Goal: Task Accomplishment & Management: Complete application form

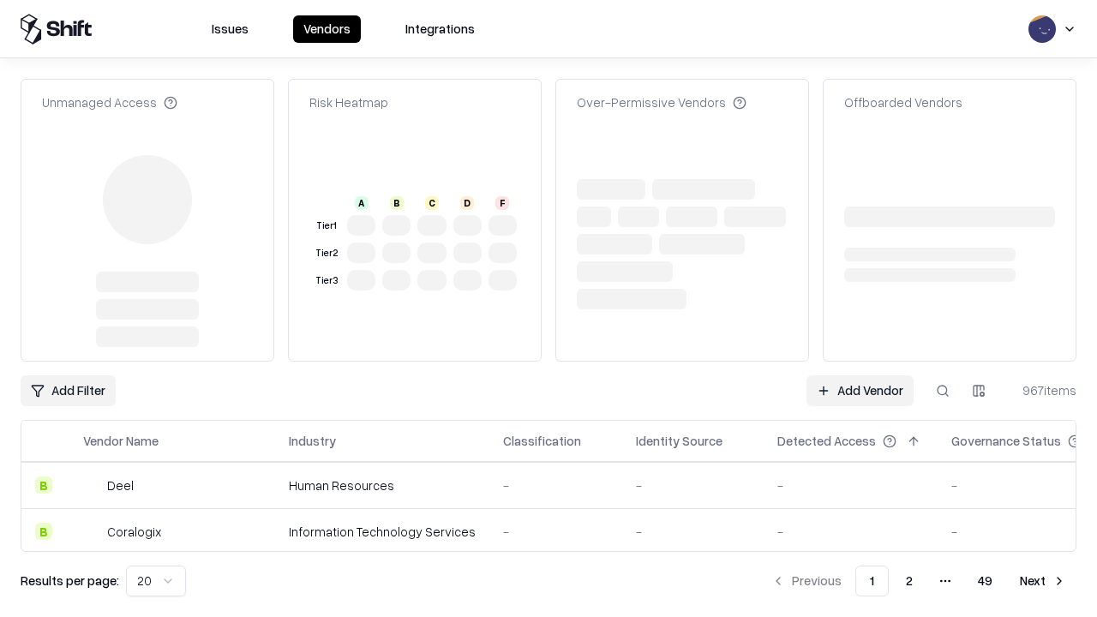
click at [860, 375] on link "Add Vendor" at bounding box center [860, 390] width 107 height 31
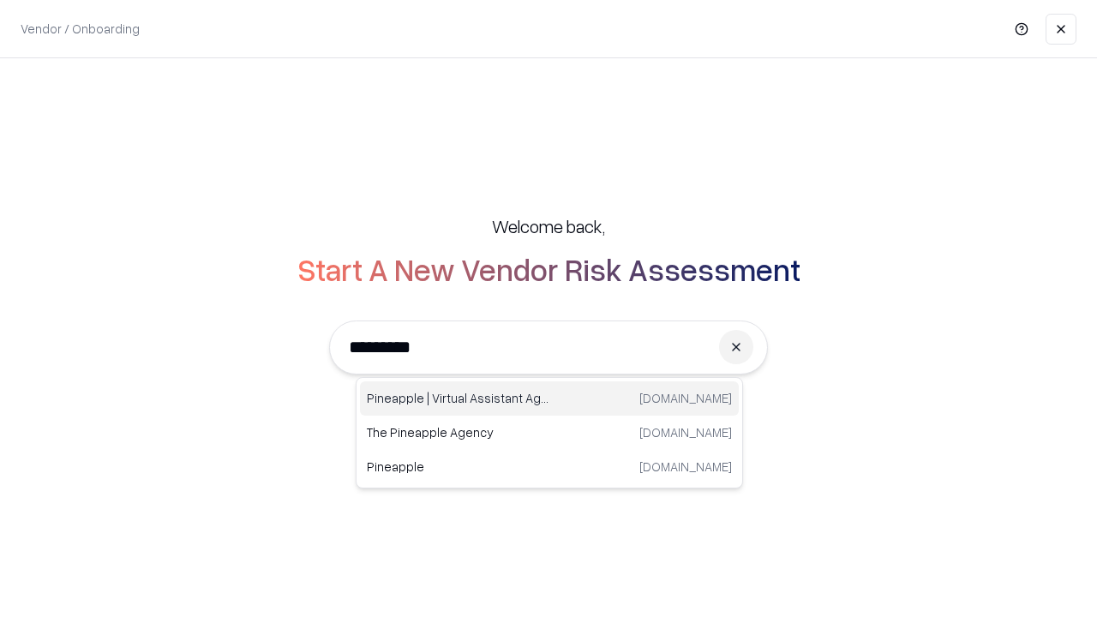
click at [549, 399] on div "Pineapple | Virtual Assistant Agency [DOMAIN_NAME]" at bounding box center [549, 398] width 379 height 34
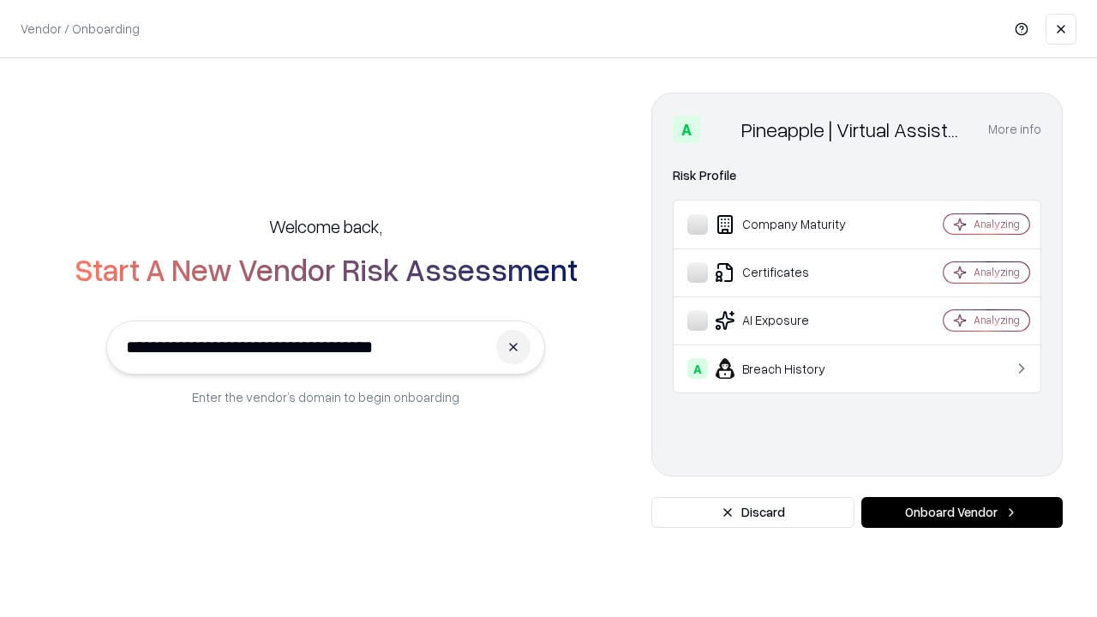
type input "**********"
click at [962, 513] on button "Onboard Vendor" at bounding box center [961, 512] width 201 height 31
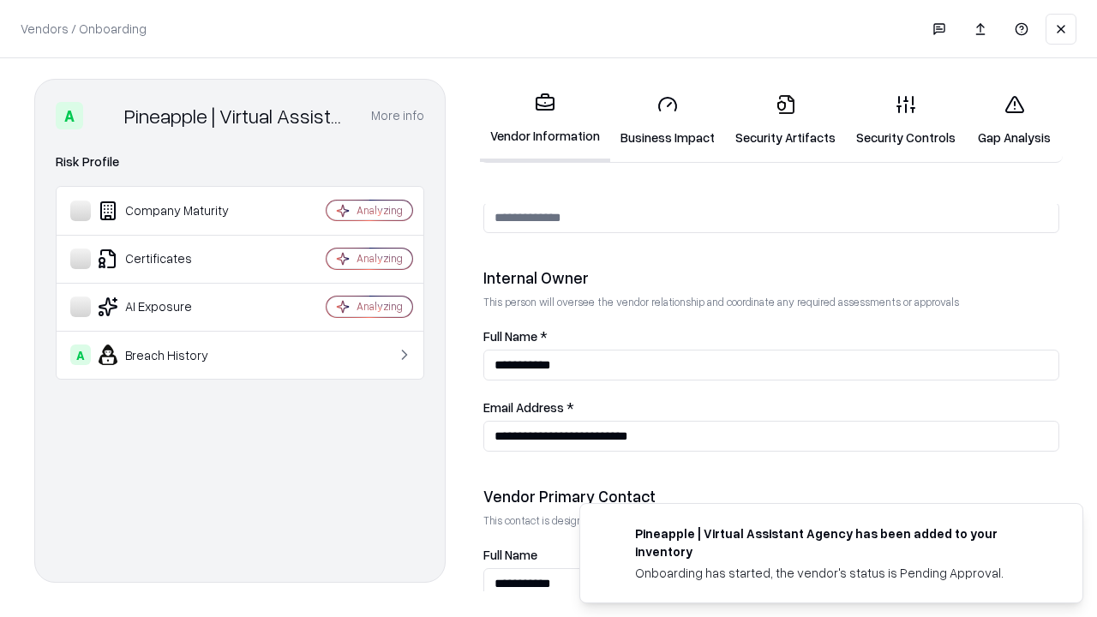
scroll to position [888, 0]
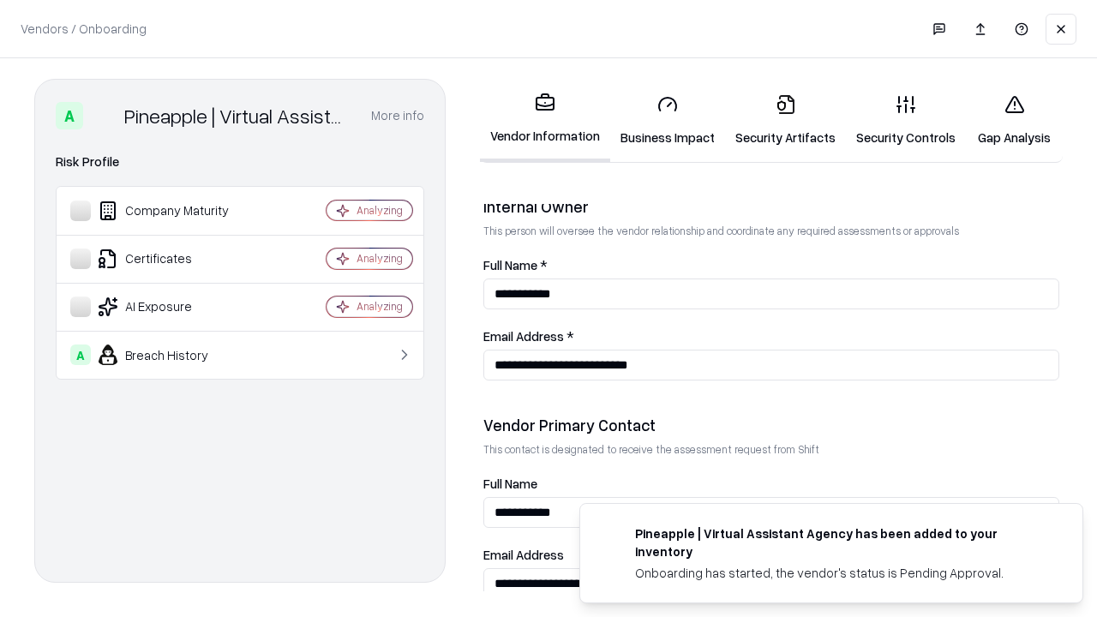
click at [785, 120] on link "Security Artifacts" at bounding box center [785, 121] width 121 height 80
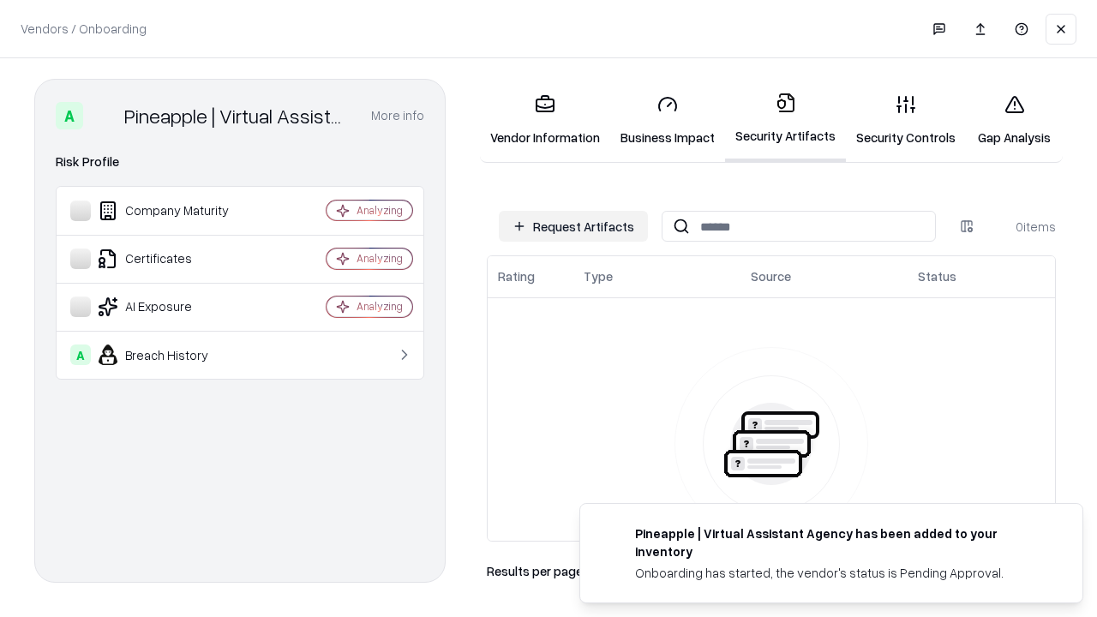
click at [573, 226] on button "Request Artifacts" at bounding box center [573, 226] width 149 height 31
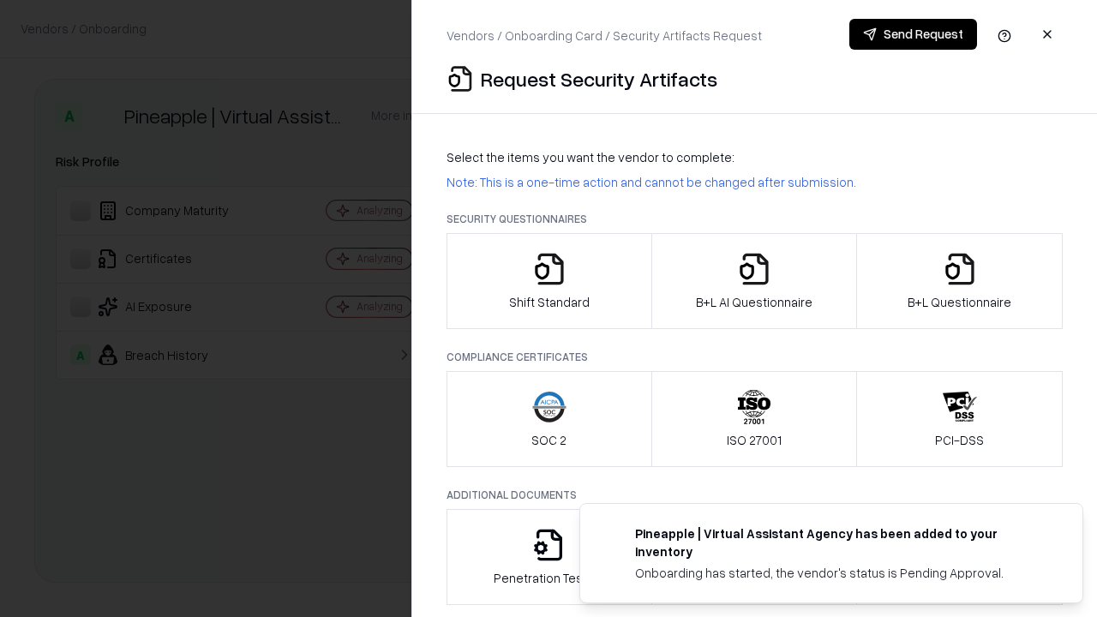
click at [959, 281] on icon "button" at bounding box center [960, 269] width 34 height 34
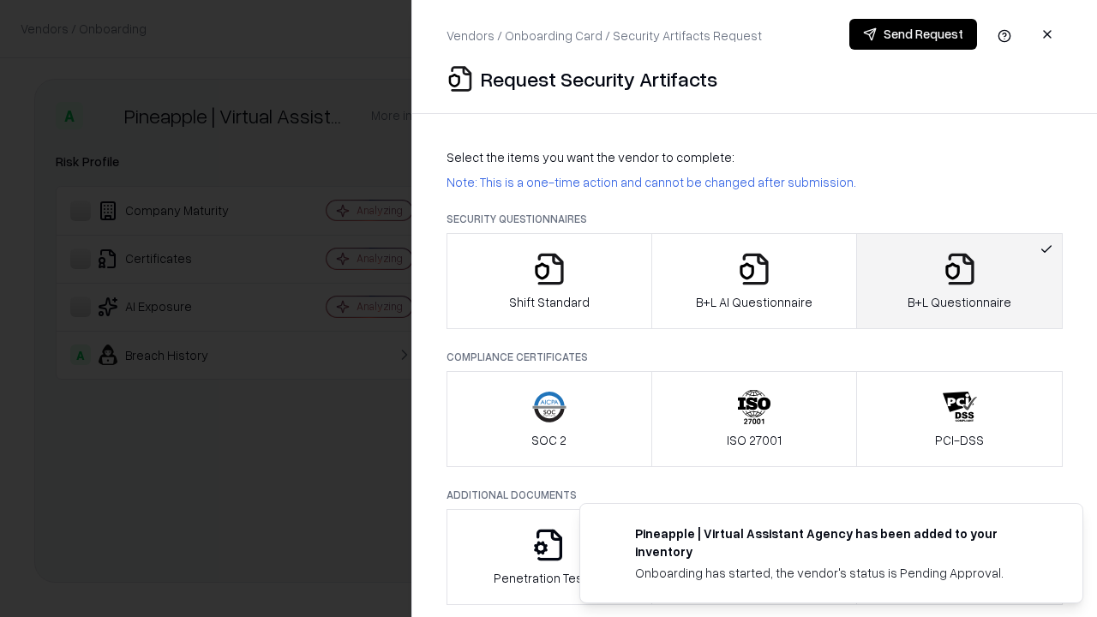
click at [753, 281] on icon "button" at bounding box center [754, 269] width 34 height 34
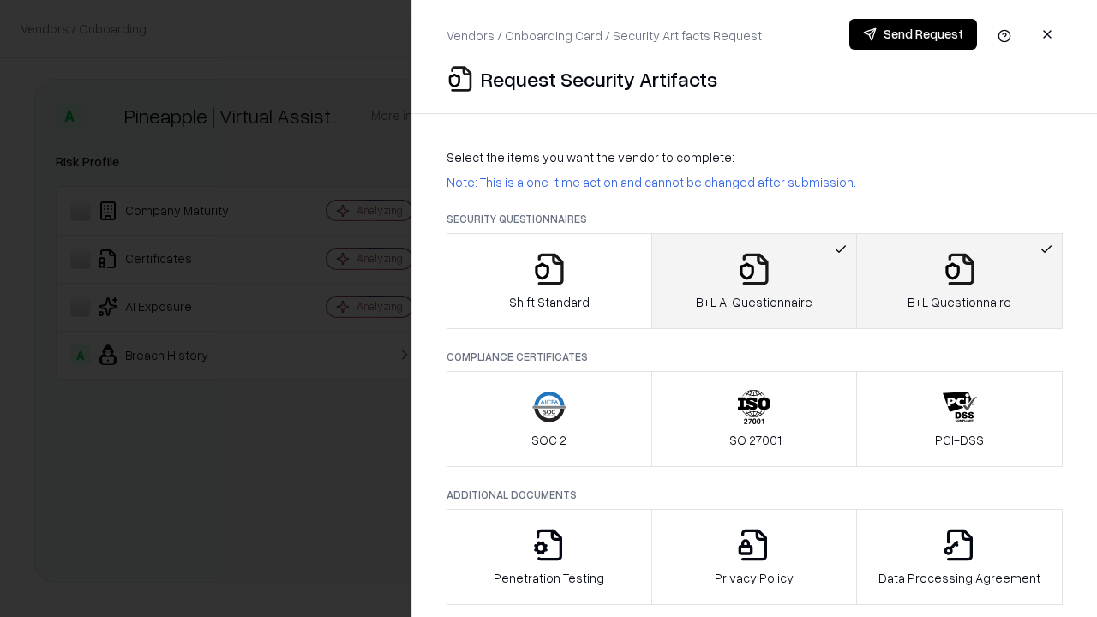
click at [913, 34] on button "Send Request" at bounding box center [913, 34] width 128 height 31
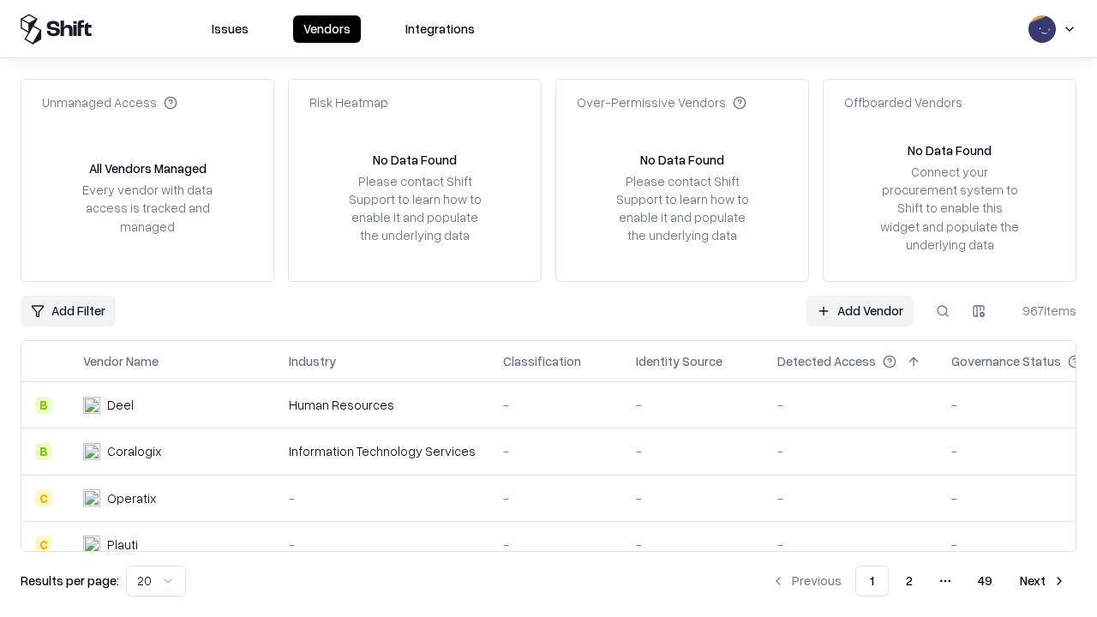
click at [943, 310] on button at bounding box center [942, 311] width 31 height 31
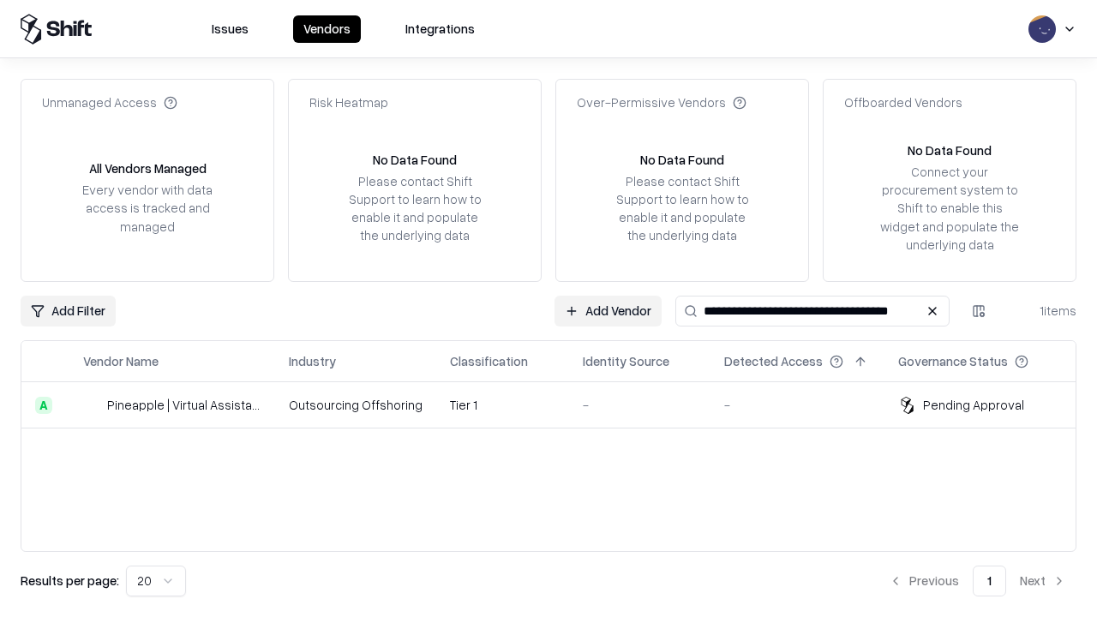
type input "**********"
click at [559, 405] on td "Tier 1" at bounding box center [502, 405] width 133 height 46
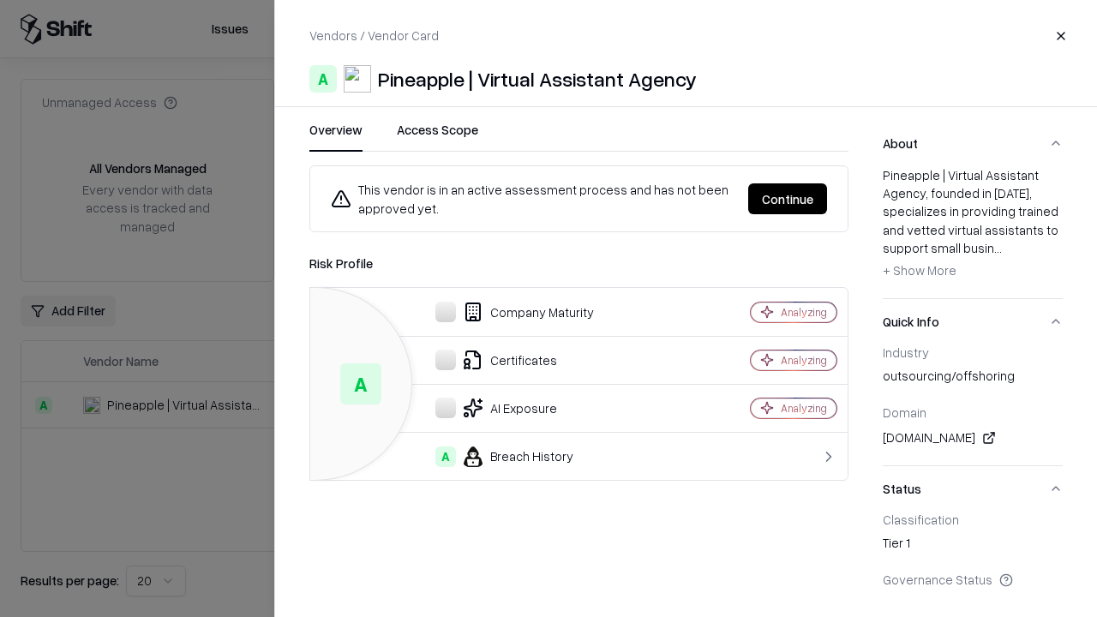
click at [788, 199] on button "Continue" at bounding box center [787, 198] width 79 height 31
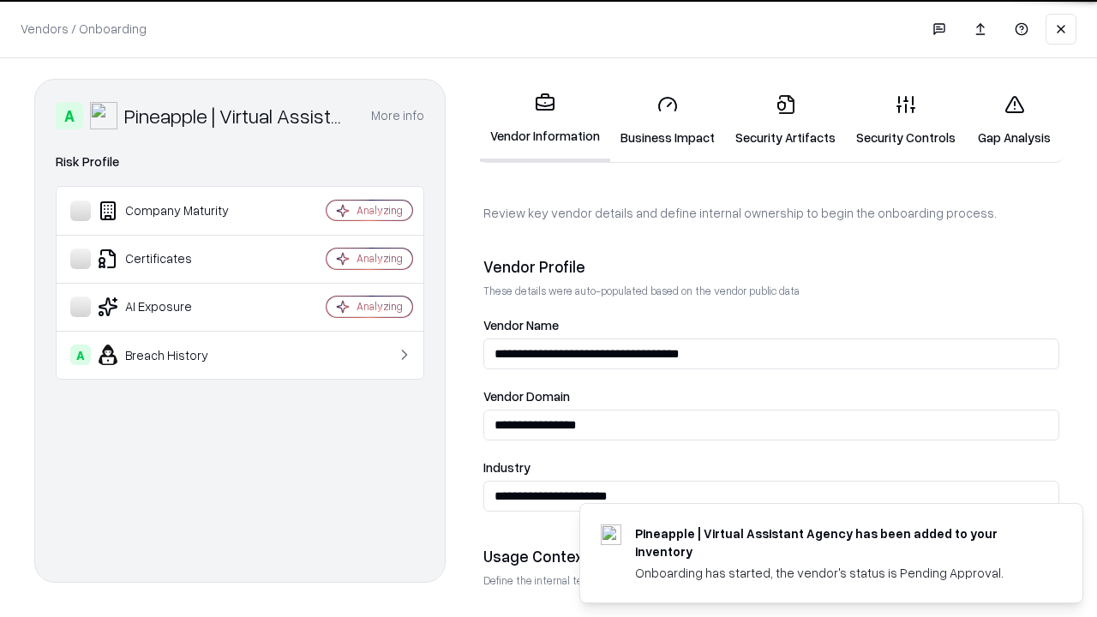
click at [785, 120] on link "Security Artifacts" at bounding box center [785, 121] width 121 height 80
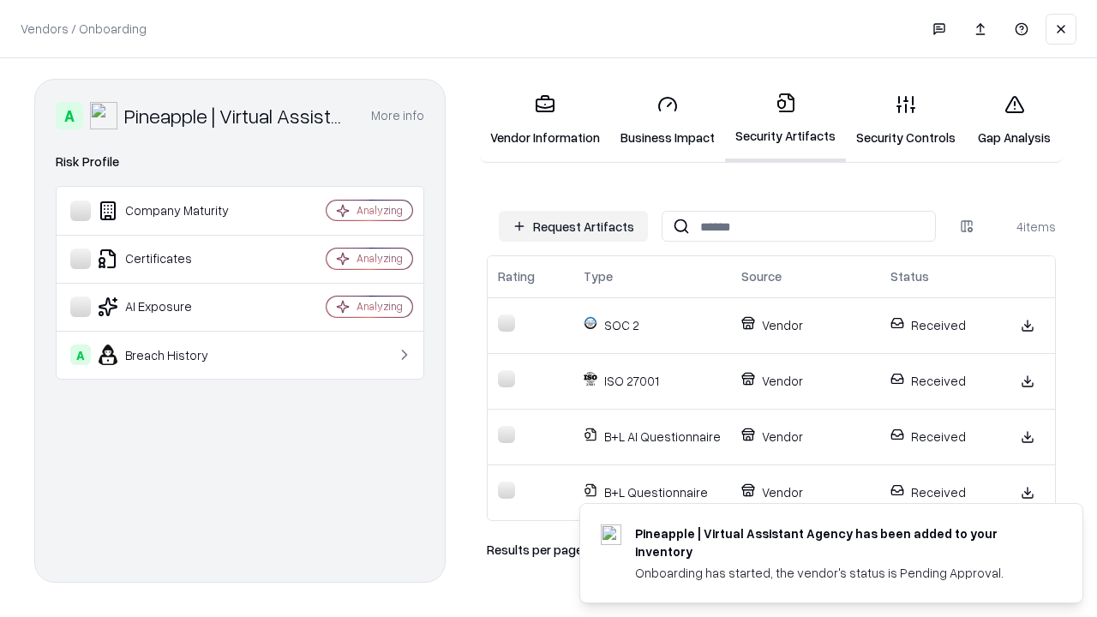
click at [1014, 120] on link "Gap Analysis" at bounding box center [1014, 121] width 97 height 80
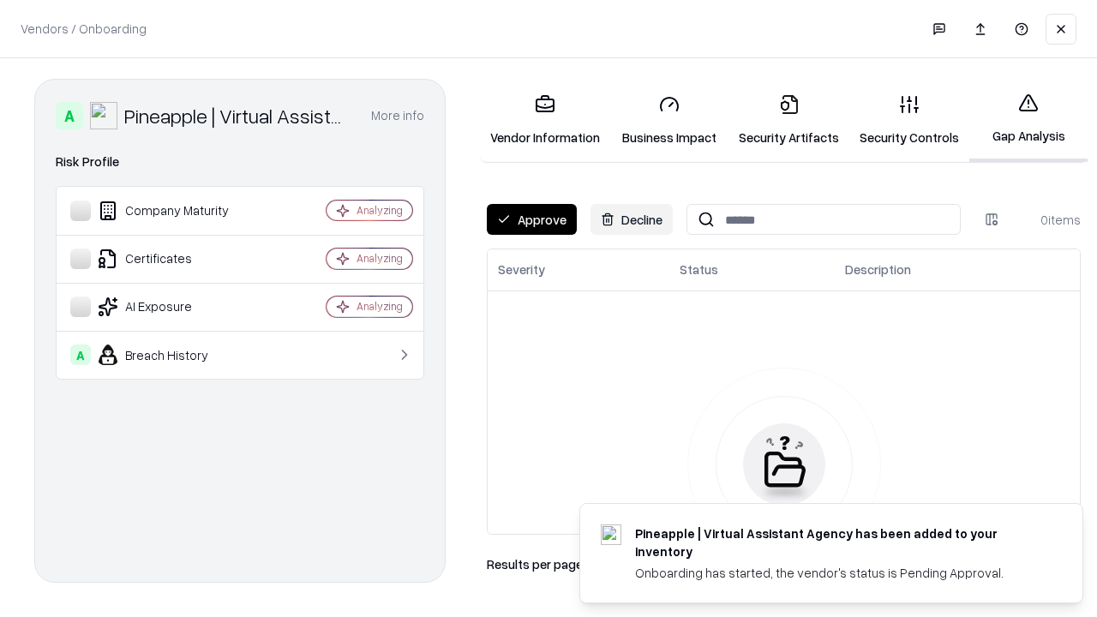
click at [531, 219] on button "Approve" at bounding box center [532, 219] width 90 height 31
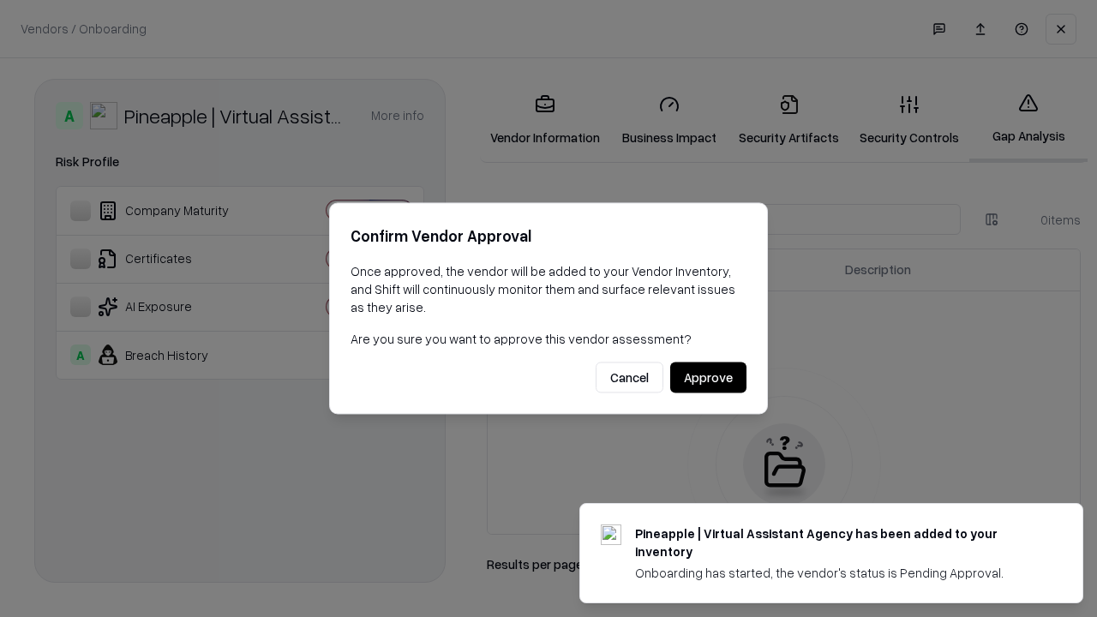
click at [708, 377] on button "Approve" at bounding box center [708, 378] width 76 height 31
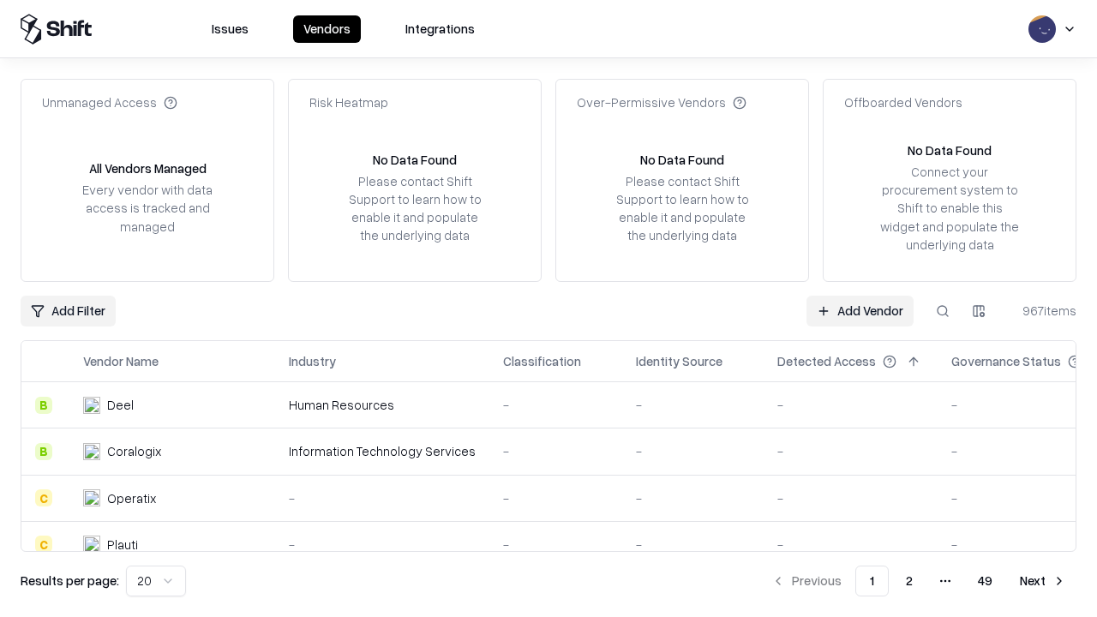
type input "**********"
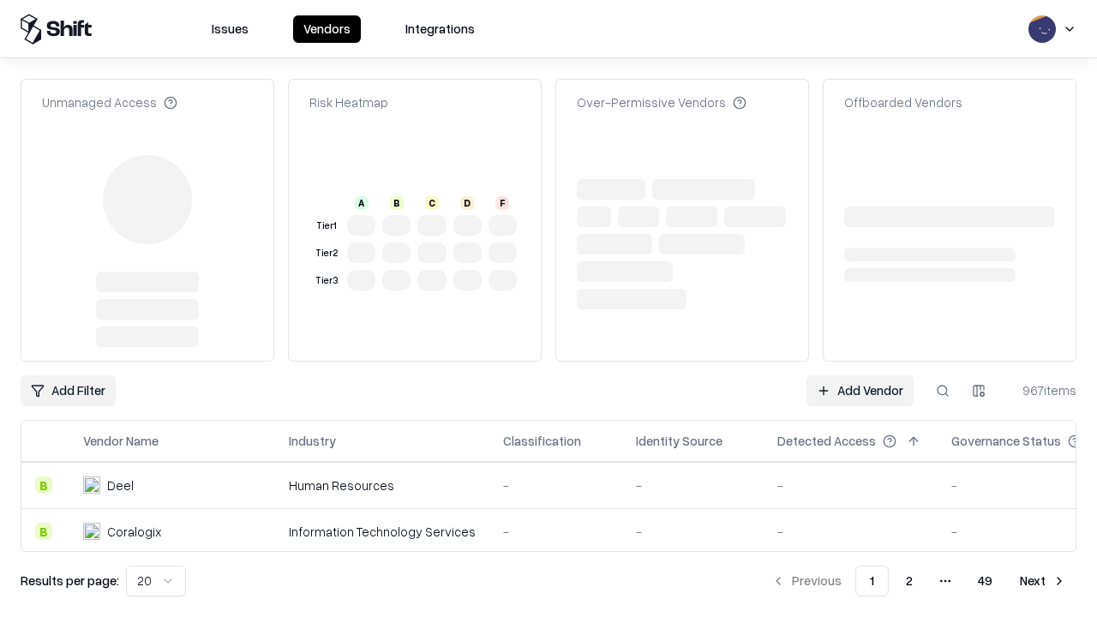
click at [860, 391] on link "Add Vendor" at bounding box center [860, 390] width 107 height 31
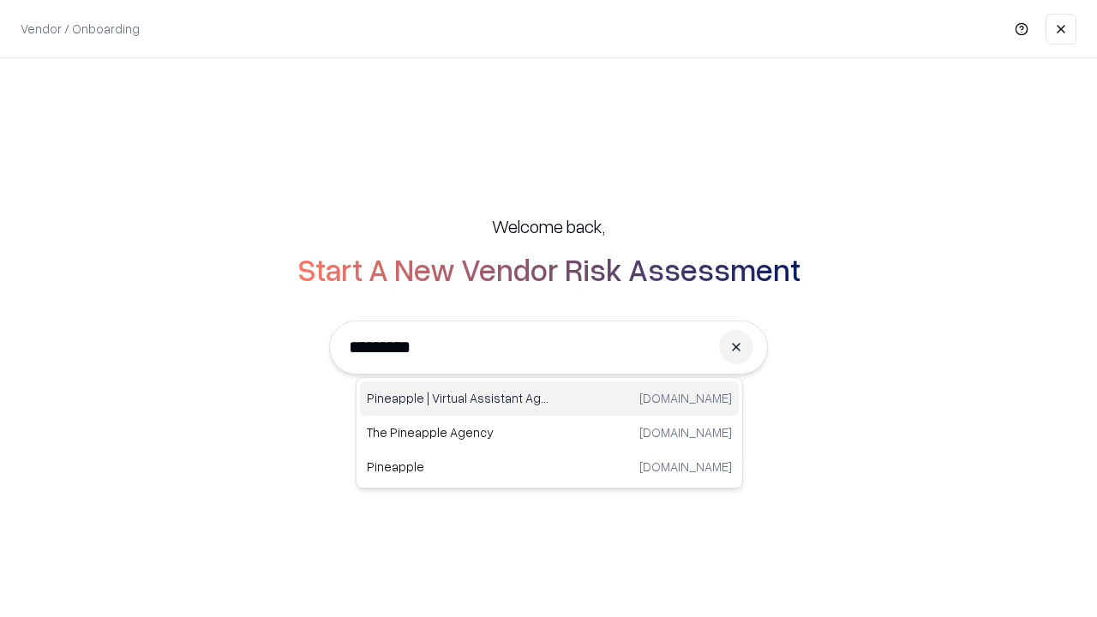
click at [549, 399] on div "Pineapple | Virtual Assistant Agency [DOMAIN_NAME]" at bounding box center [549, 398] width 379 height 34
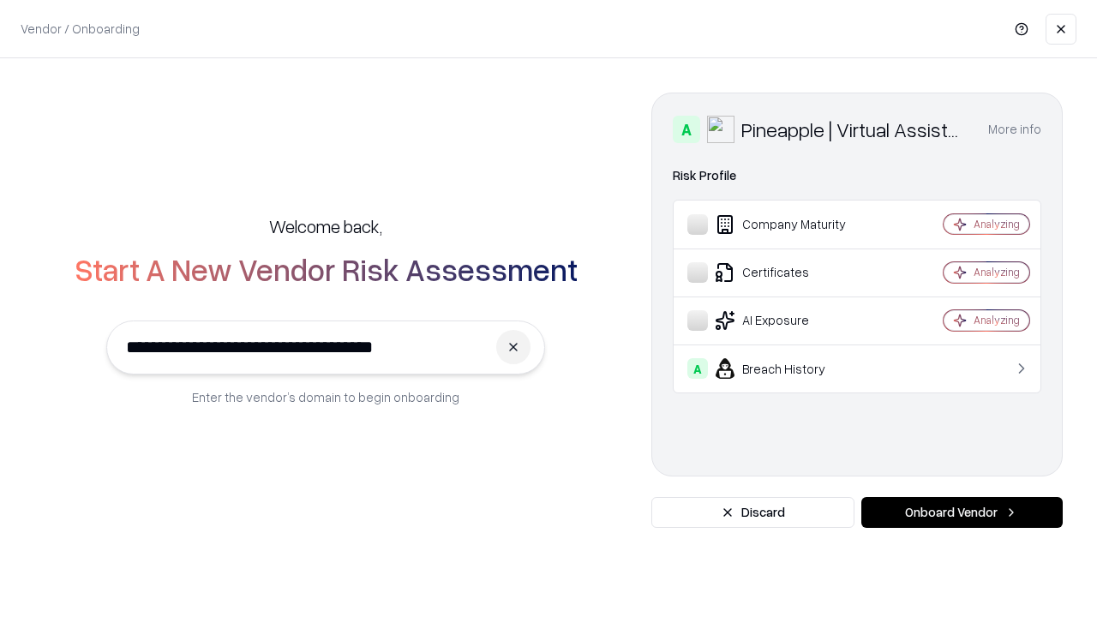
type input "**********"
click at [962, 513] on button "Onboard Vendor" at bounding box center [961, 512] width 201 height 31
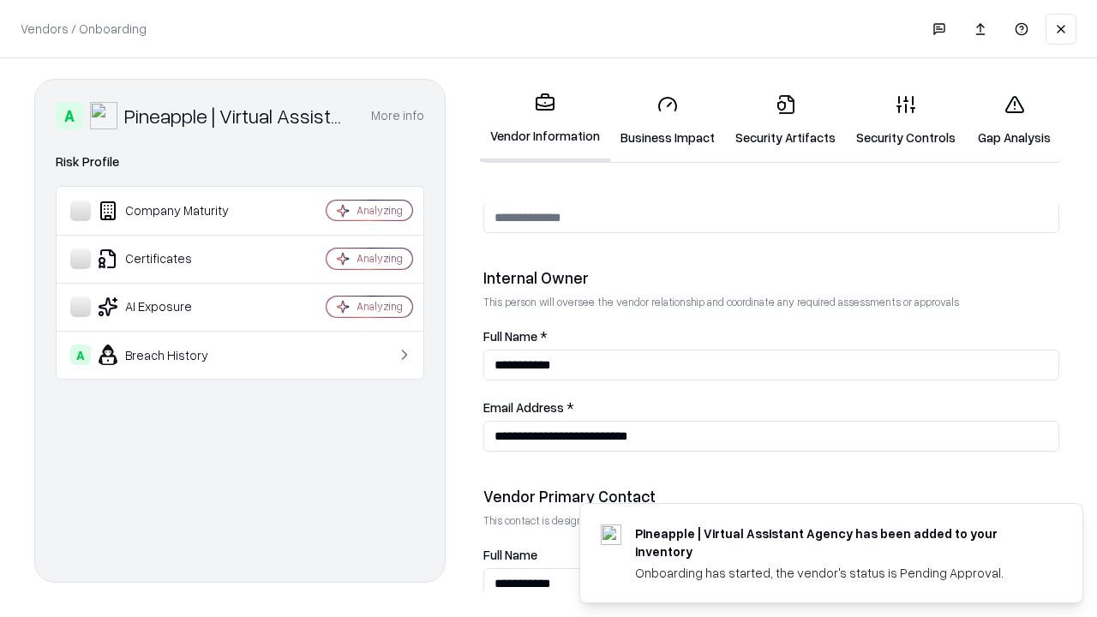
scroll to position [888, 0]
